Goal: Task Accomplishment & Management: Use online tool/utility

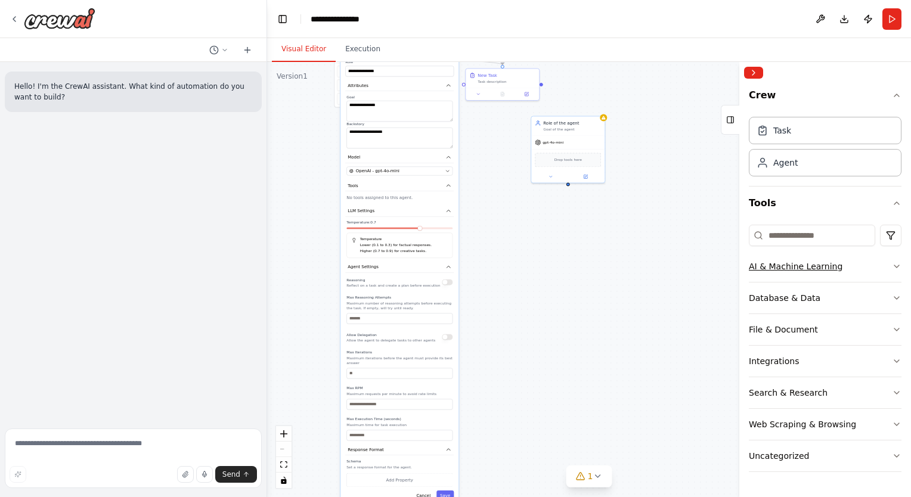
click at [857, 269] on button "AI & Machine Learning" at bounding box center [825, 266] width 153 height 31
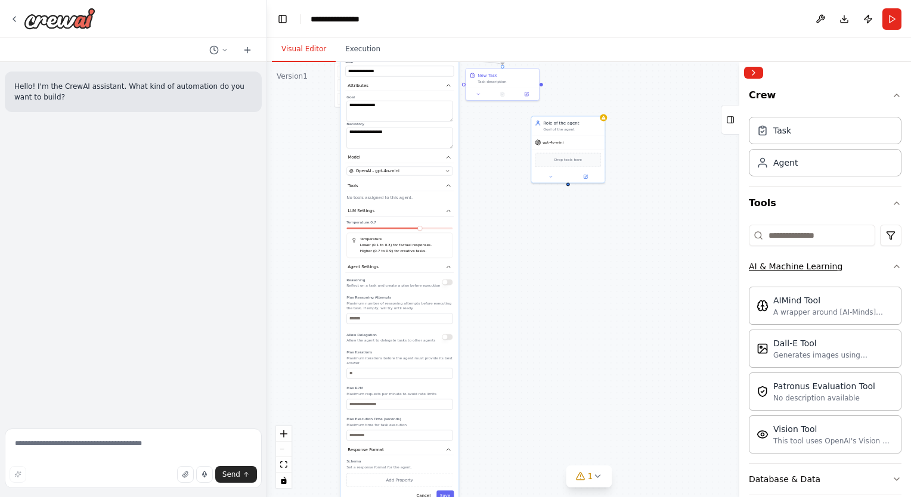
click at [852, 269] on button "AI & Machine Learning" at bounding box center [825, 266] width 153 height 31
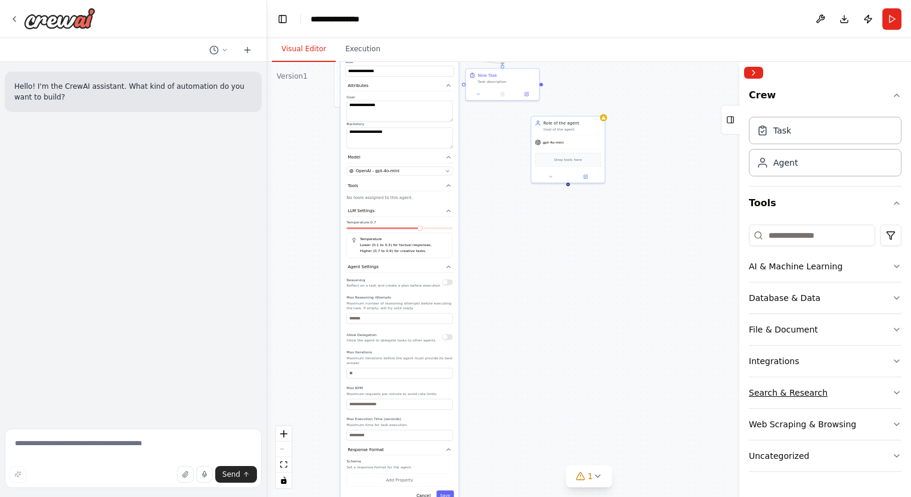
click at [843, 383] on button "Search & Research" at bounding box center [825, 392] width 153 height 31
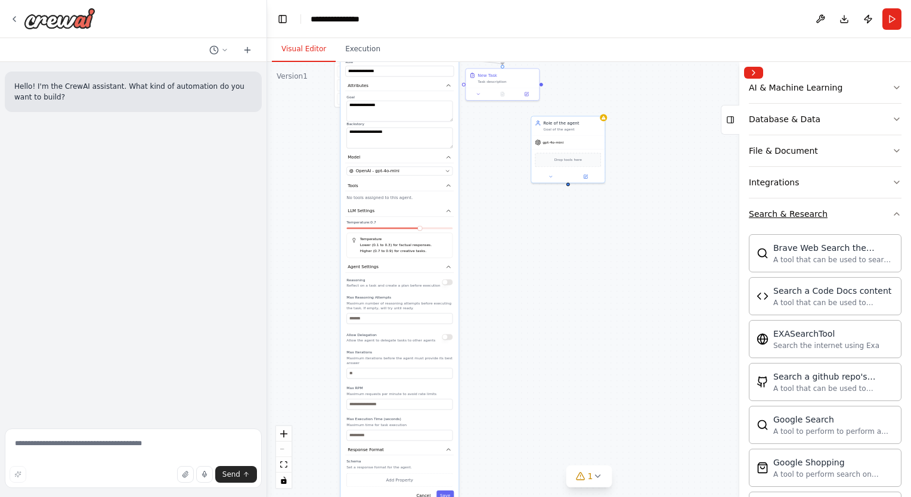
click at [839, 216] on button "Search & Research" at bounding box center [825, 213] width 153 height 31
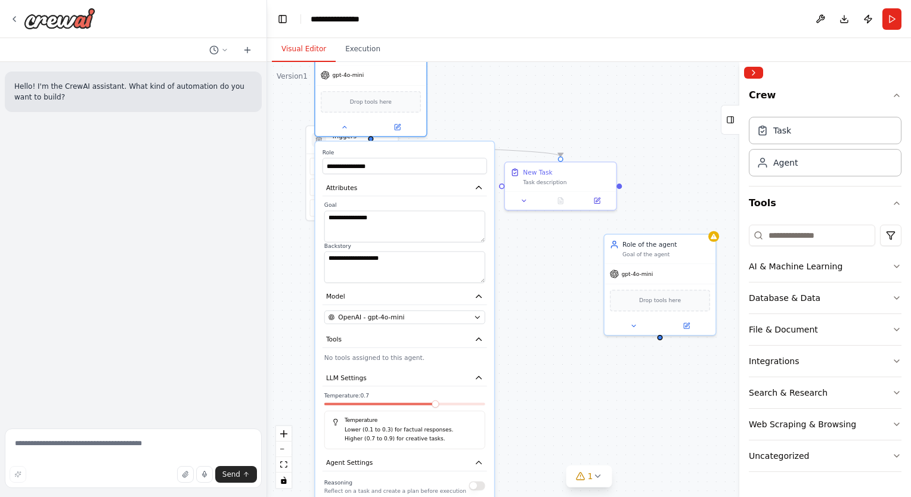
drag, startPoint x: 530, startPoint y: 244, endPoint x: 524, endPoint y: 460, distance: 216.5
click at [524, 460] on div ".deletable-edge-delete-btn { width: 20px; height: 20px; border: 0px solid #ffff…" at bounding box center [589, 279] width 644 height 435
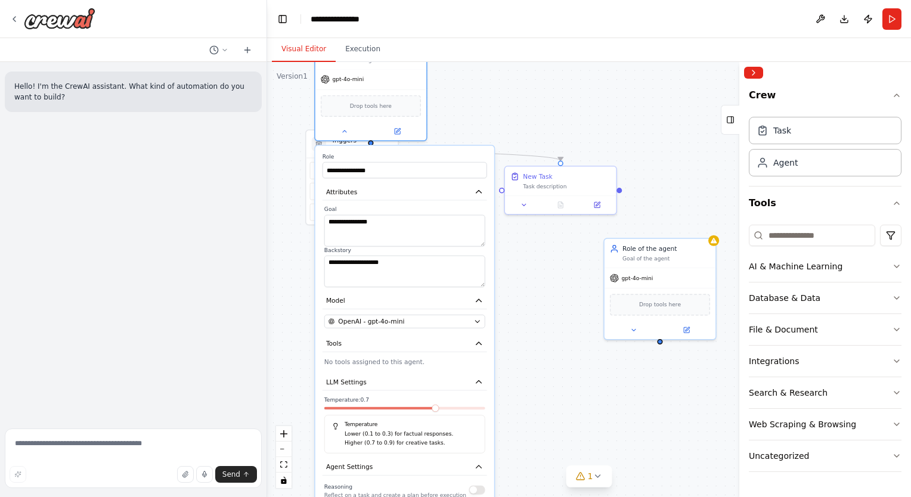
drag, startPoint x: 520, startPoint y: 286, endPoint x: 520, endPoint y: 277, distance: 8.3
click at [520, 277] on div ".deletable-edge-delete-btn { width: 20px; height: 20px; border: 0px solid #ffff…" at bounding box center [589, 279] width 644 height 435
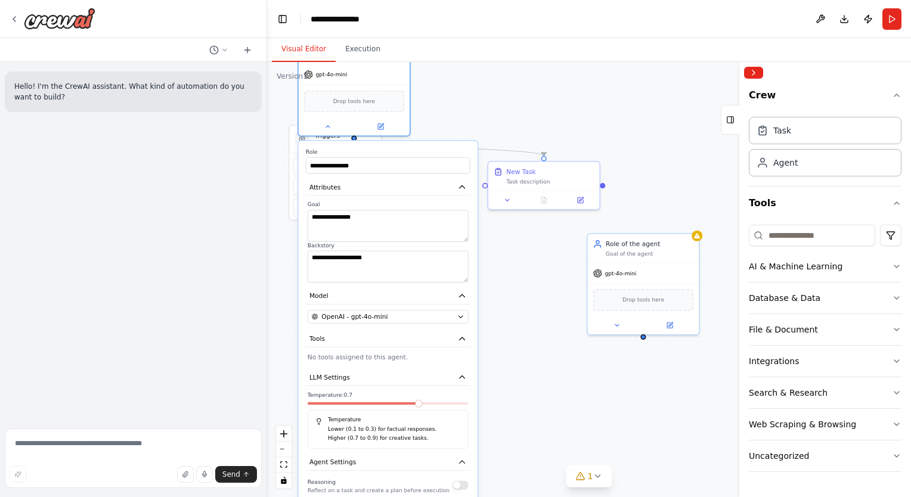
drag, startPoint x: 544, startPoint y: 353, endPoint x: 527, endPoint y: 349, distance: 17.4
click at [527, 349] on div ".deletable-edge-delete-btn { width: 20px; height: 20px; border: 0px solid #ffff…" at bounding box center [589, 279] width 644 height 435
click at [821, 20] on button at bounding box center [820, 18] width 19 height 21
click at [15, 17] on icon at bounding box center [15, 19] width 10 height 10
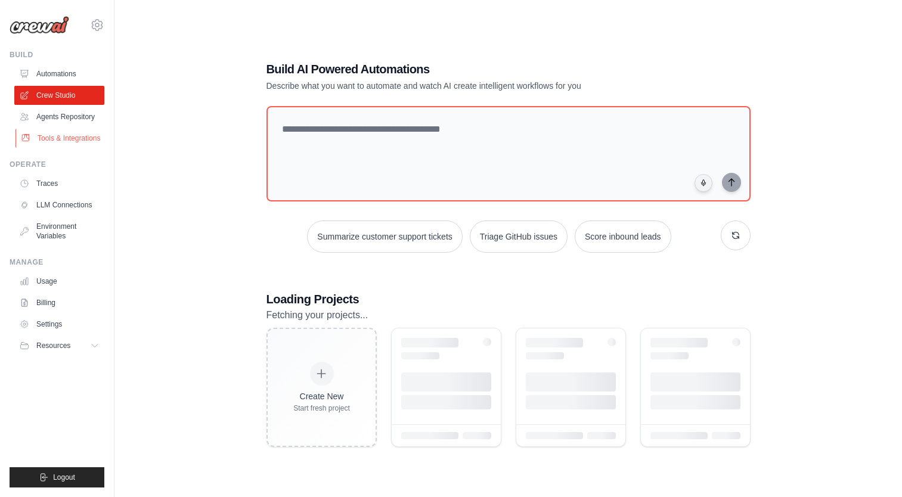
scroll to position [32, 0]
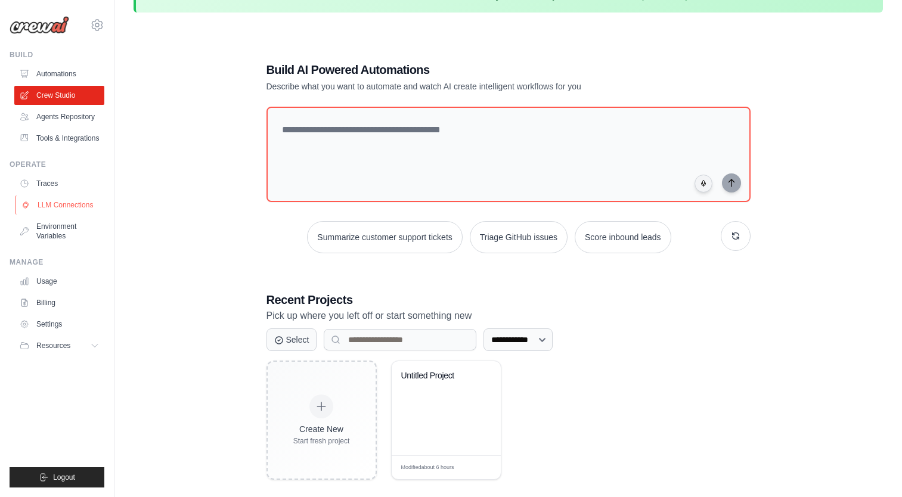
click at [64, 215] on link "LLM Connections" at bounding box center [60, 205] width 90 height 19
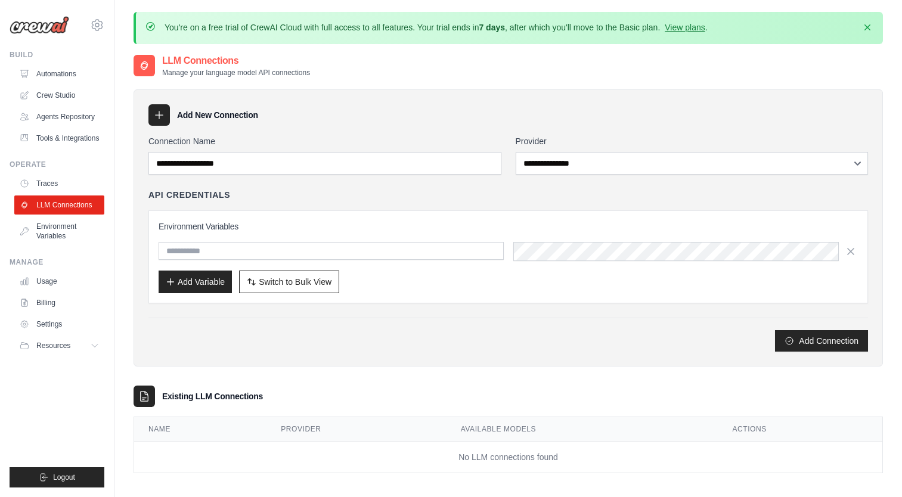
scroll to position [64, 0]
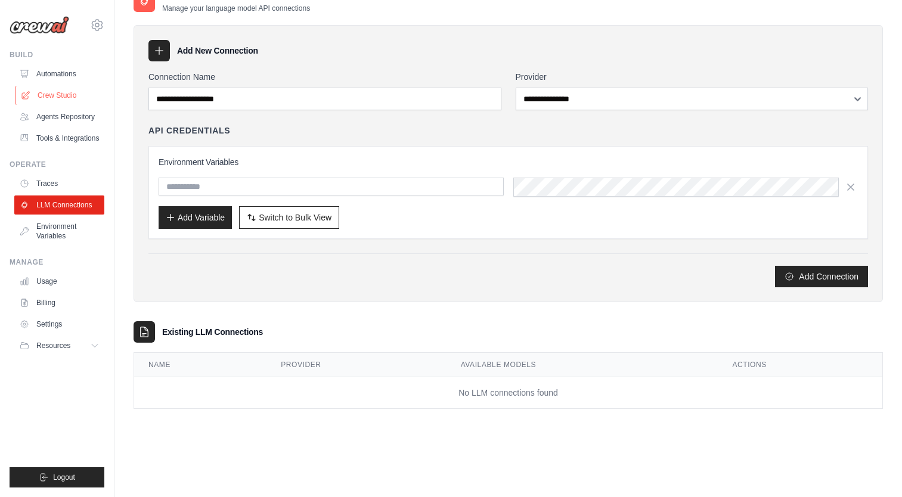
click at [51, 93] on link "Crew Studio" at bounding box center [60, 95] width 90 height 19
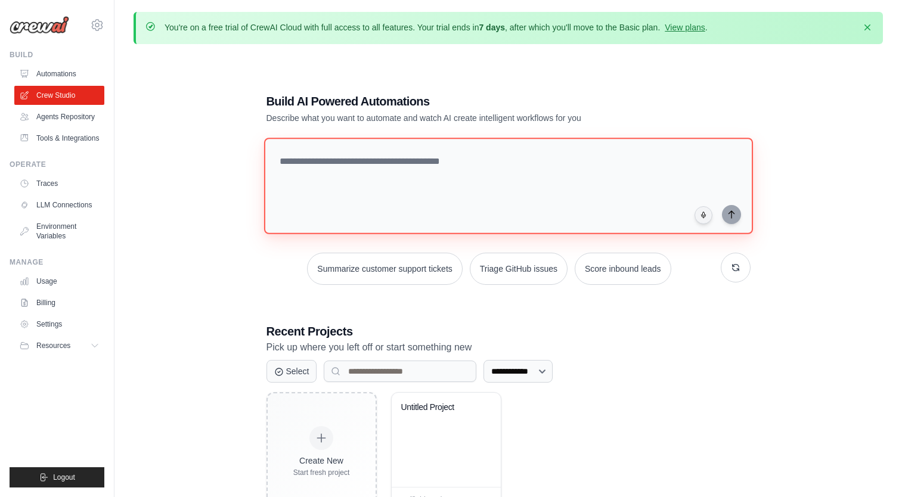
click at [358, 160] on textarea at bounding box center [507, 186] width 489 height 97
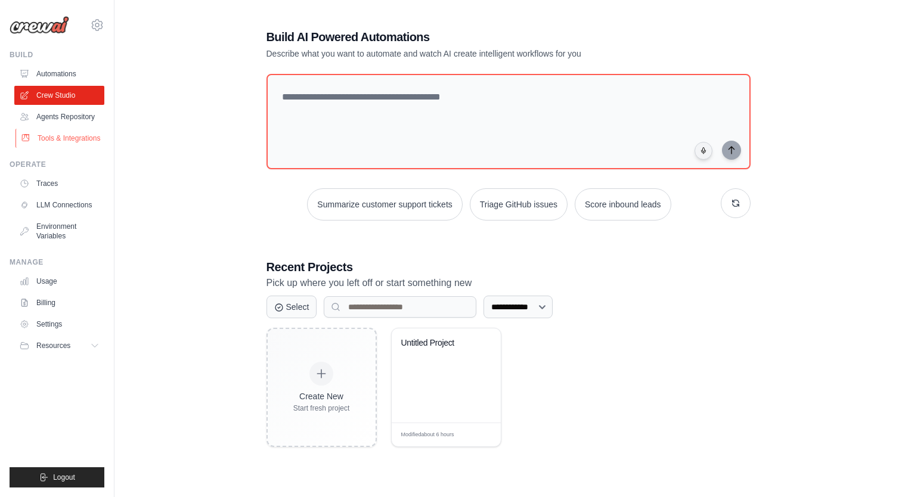
click at [64, 135] on link "Tools & Integrations" at bounding box center [60, 138] width 90 height 19
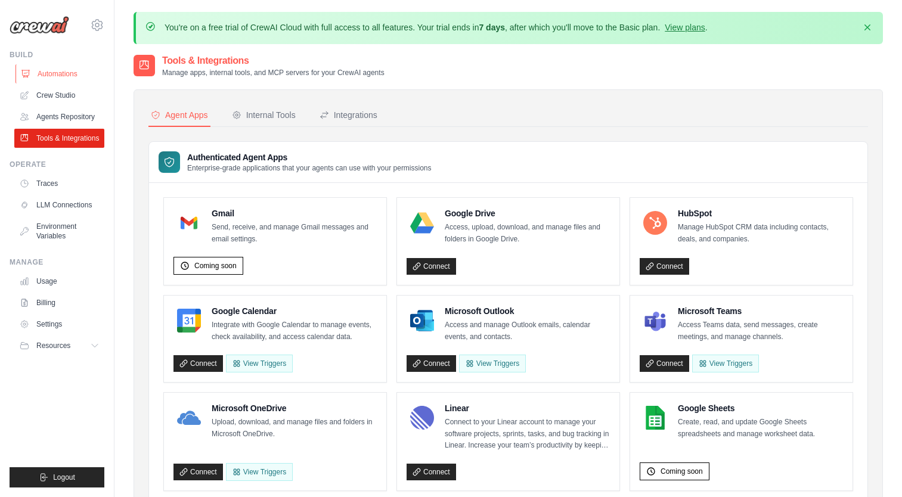
click at [70, 73] on link "Automations" at bounding box center [60, 73] width 90 height 19
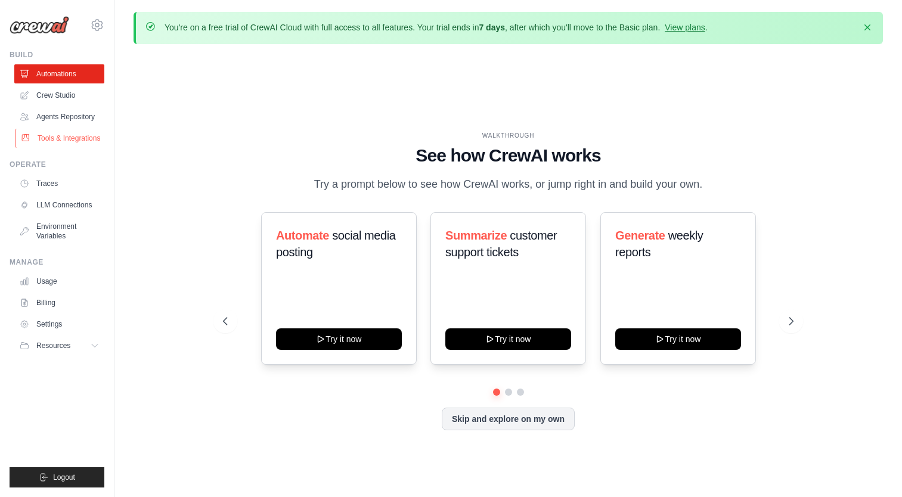
click at [66, 136] on link "Tools & Integrations" at bounding box center [60, 138] width 90 height 19
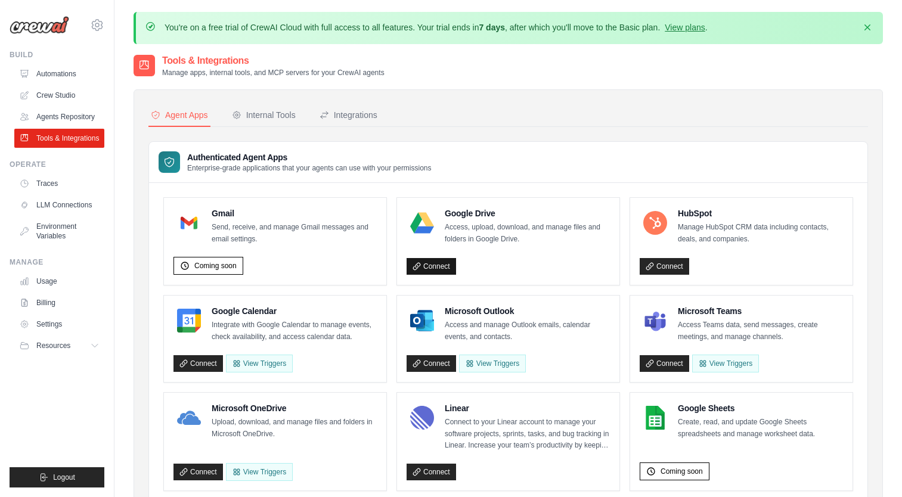
click at [442, 259] on link "Connect" at bounding box center [431, 266] width 49 height 17
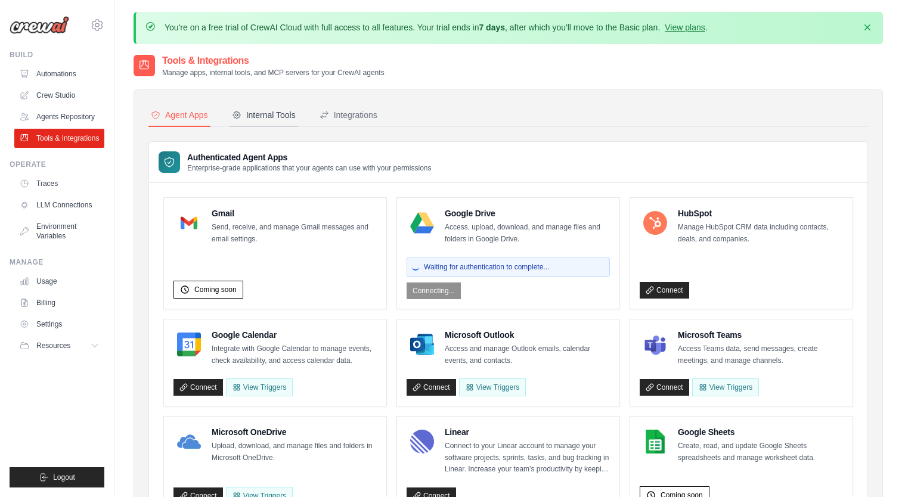
click at [255, 113] on div "Internal Tools" at bounding box center [264, 115] width 64 height 12
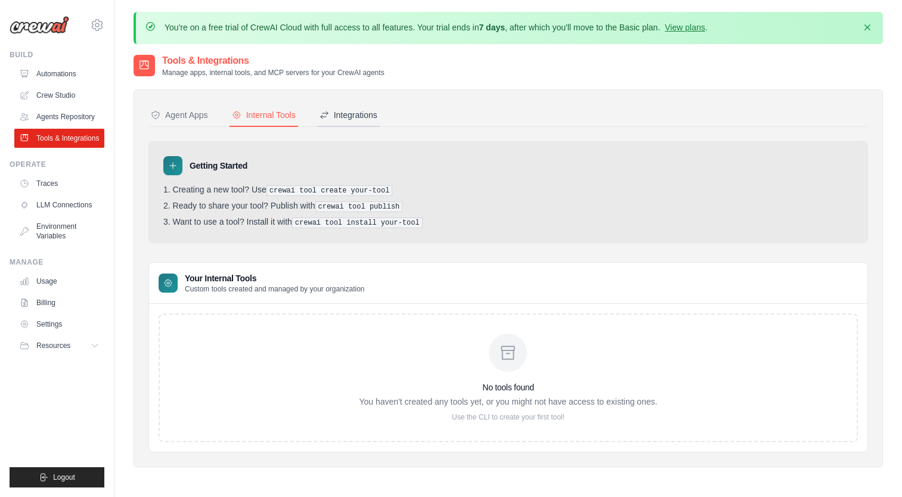
click at [369, 122] on button "Integrations" at bounding box center [348, 115] width 63 height 23
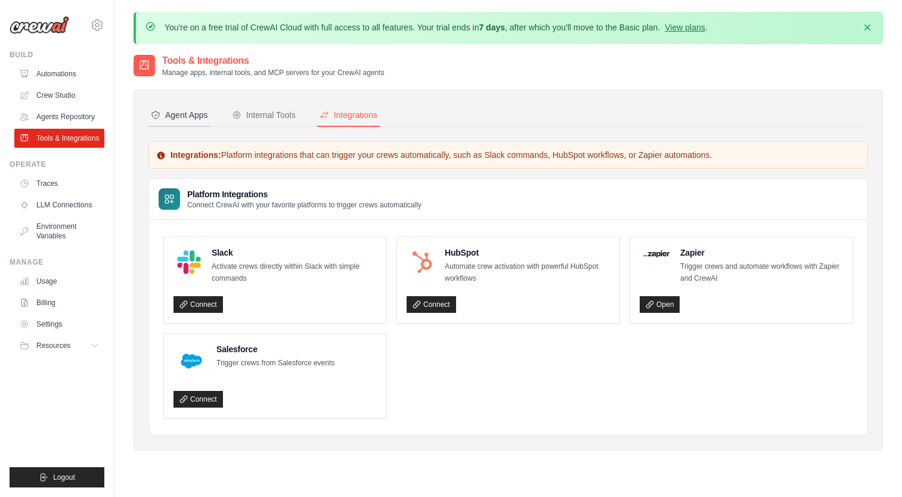
click at [196, 120] on button "Agent Apps" at bounding box center [179, 115] width 62 height 23
